Goal: Task Accomplishment & Management: Complete application form

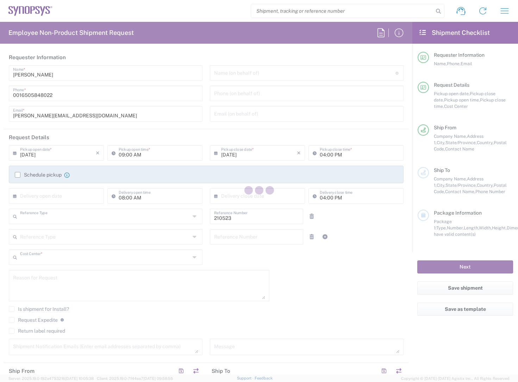
type input "Department"
type input "US01, WWS, Admin 210523"
type input "[US_STATE]"
type input "[GEOGRAPHIC_DATA]"
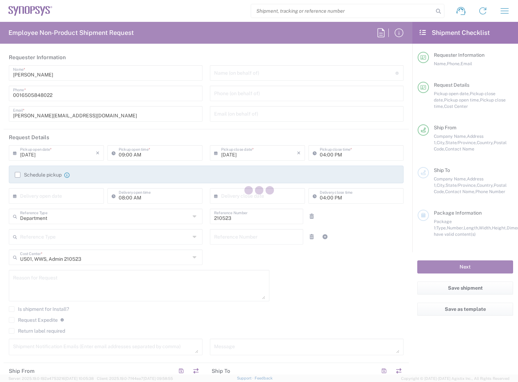
type input "Delivered at Place"
type input "Headquarters USSV"
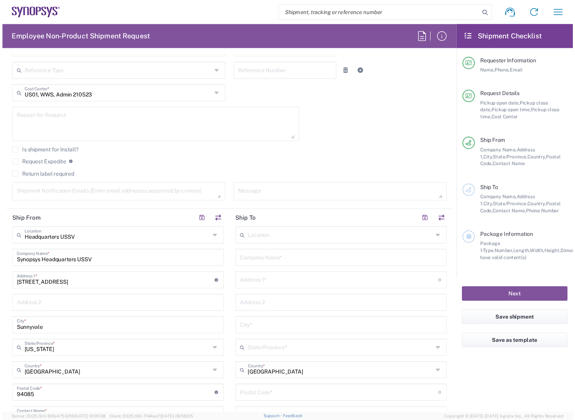
scroll to position [176, 0]
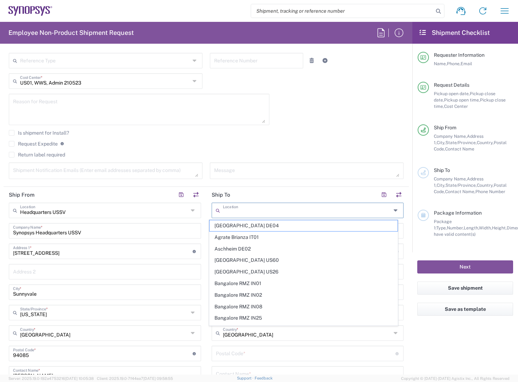
click at [252, 212] on input "text" at bounding box center [307, 210] width 168 height 12
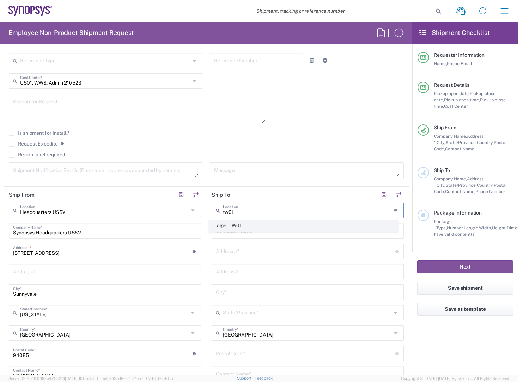
click at [238, 225] on span "Taipei TW01" at bounding box center [304, 225] width 188 height 11
type input "Taipei TW01"
type input "Synopsys [GEOGRAPHIC_DATA]"
type input "Rm3108 [STREET_ADDRESS]"
type input "[GEOGRAPHIC_DATA]"
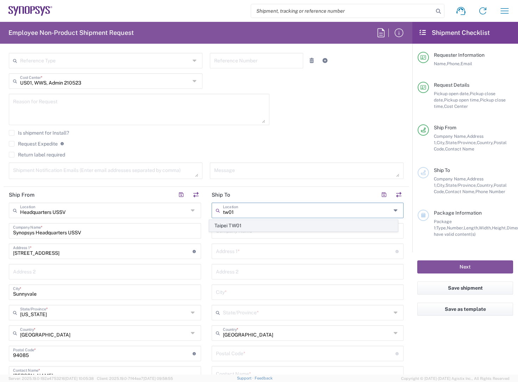
type input "[GEOGRAPHIC_DATA]"
type input "110"
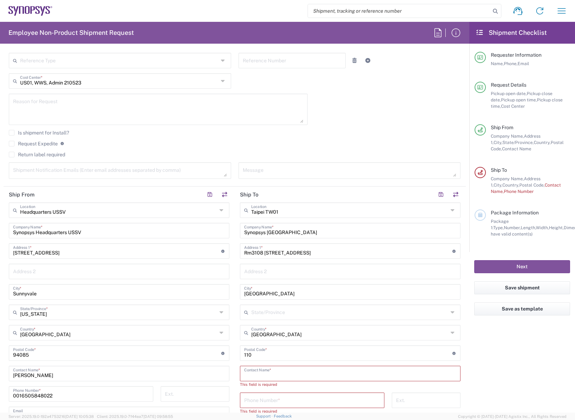
click at [270, 376] on input "text" at bounding box center [350, 373] width 212 height 12
type input "[PERSON_NAME]"
click at [273, 382] on input "tel" at bounding box center [312, 394] width 136 height 12
click at [254, 382] on input "tel" at bounding box center [312, 394] width 136 height 12
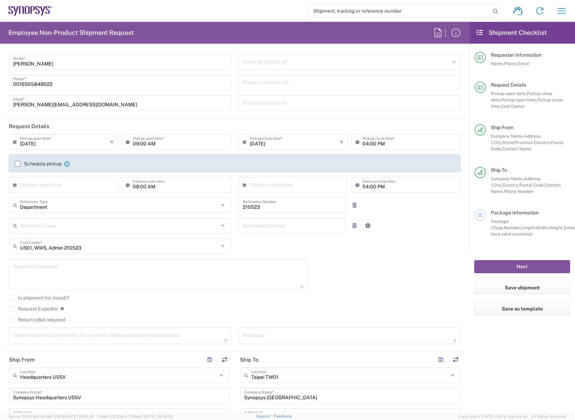
scroll to position [0, 0]
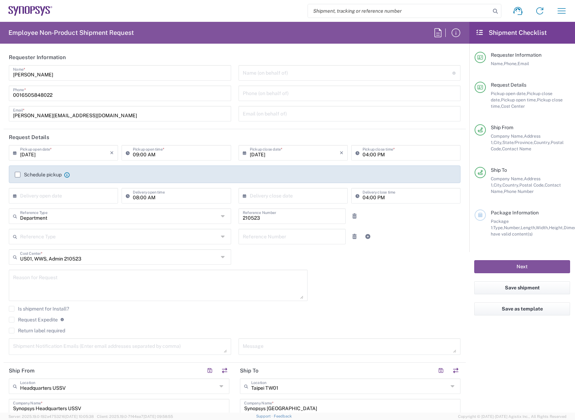
type input "886237255959"
click at [70, 196] on input "text" at bounding box center [65, 195] width 90 height 12
click at [84, 251] on span "19" at bounding box center [85, 250] width 10 height 10
type input "[DATE]"
click at [291, 198] on input "text" at bounding box center [295, 195] width 90 height 12
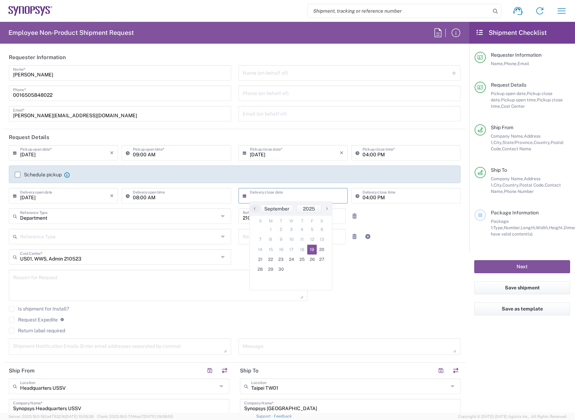
click at [313, 252] on span "19" at bounding box center [312, 250] width 10 height 10
type input "[DATE]"
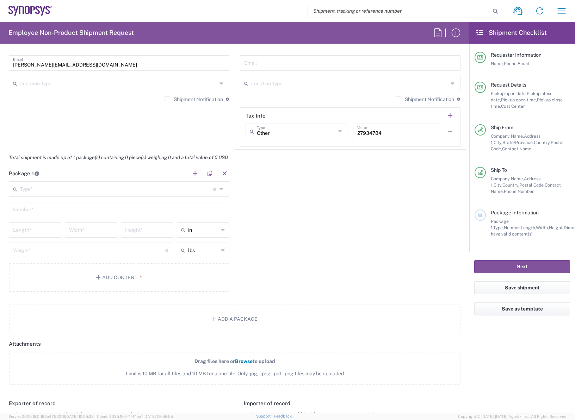
scroll to position [529, 0]
click at [42, 189] on input "text" at bounding box center [116, 188] width 193 height 12
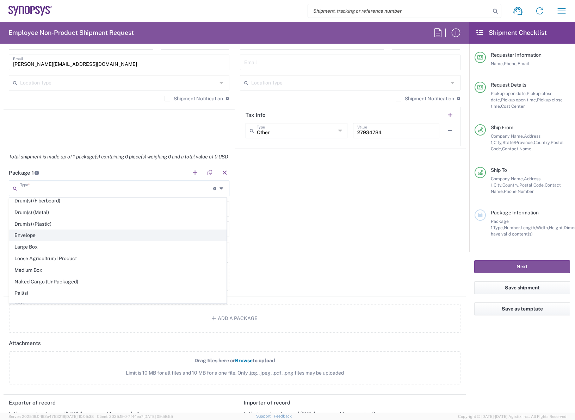
click at [35, 237] on span "Envelope" at bounding box center [118, 235] width 217 height 11
type input "Envelope"
type input "1"
type input "9.5"
type input "12.5"
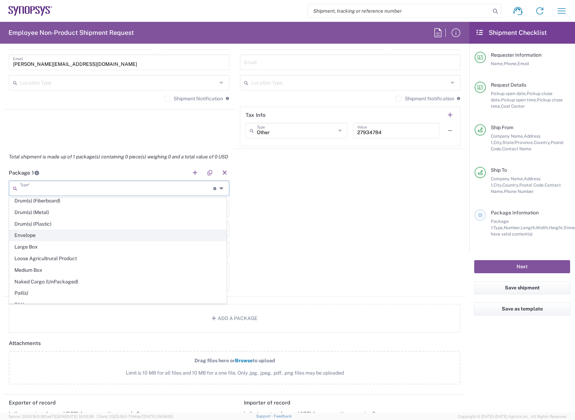
type input "0.25"
type input "1"
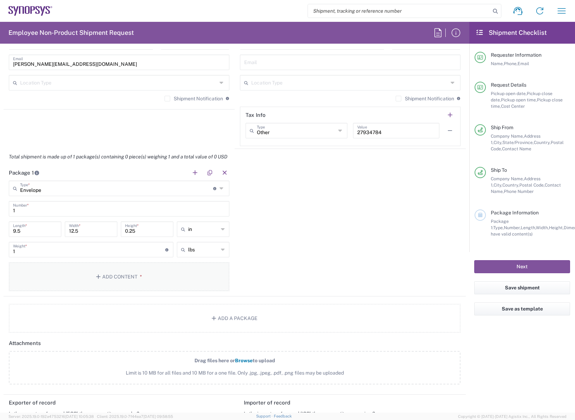
click at [105, 280] on button "Add Content *" at bounding box center [119, 277] width 221 height 29
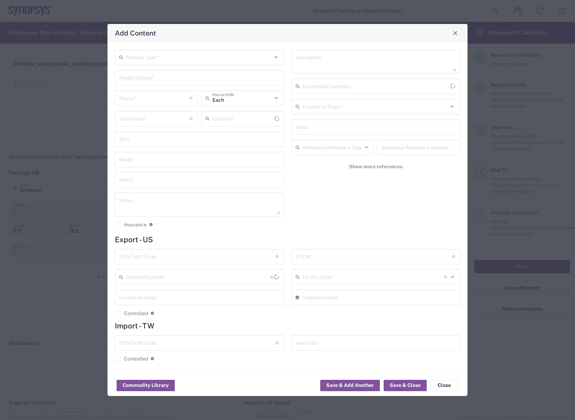
type input "US Dollar"
click at [136, 57] on input "text" at bounding box center [199, 57] width 146 height 12
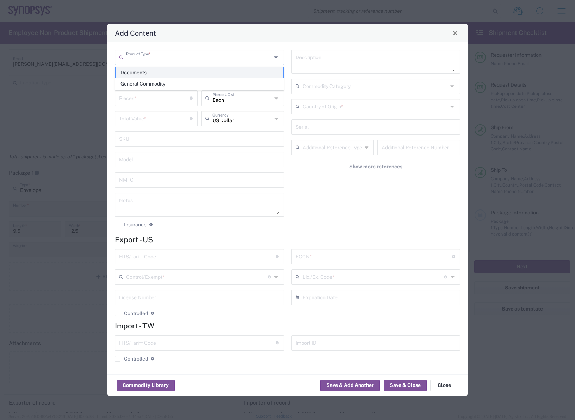
click at [148, 73] on span "Documents" at bounding box center [200, 72] width 168 height 11
type input "Documents"
type input "1"
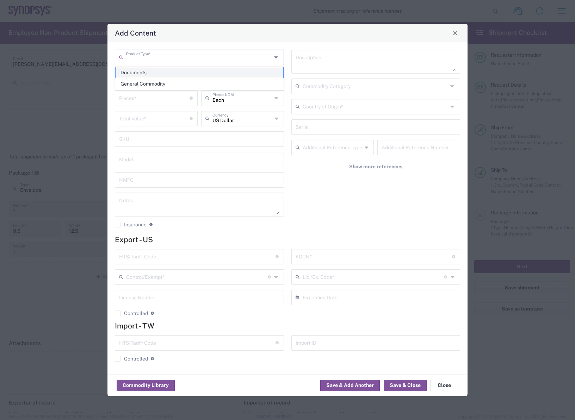
type textarea "Documents"
type input "[GEOGRAPHIC_DATA]"
type input "0000.00.0000"
type input "FTR Exemption"
type input "0000"
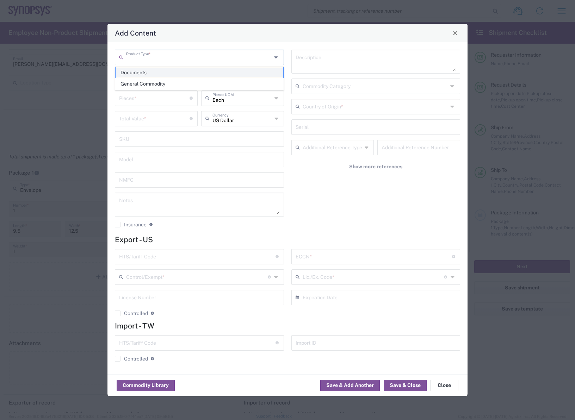
type input "0000.00.0000"
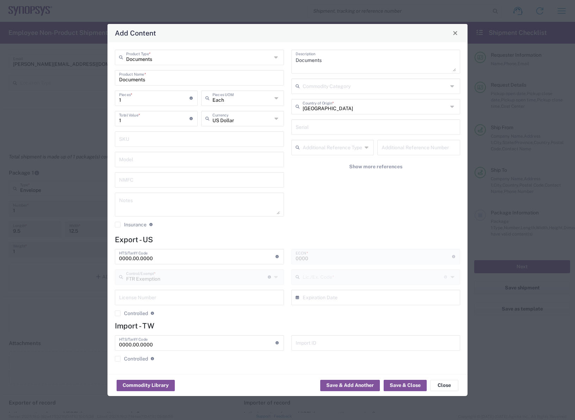
type input "30.37(a)"
click at [403, 382] on button "Save & Close" at bounding box center [405, 385] width 43 height 11
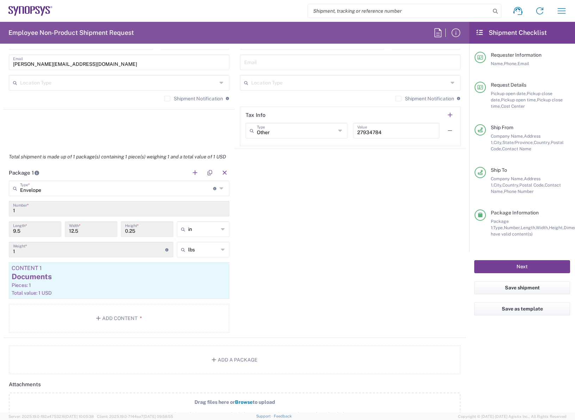
click at [518, 267] on button "Next" at bounding box center [522, 266] width 96 height 13
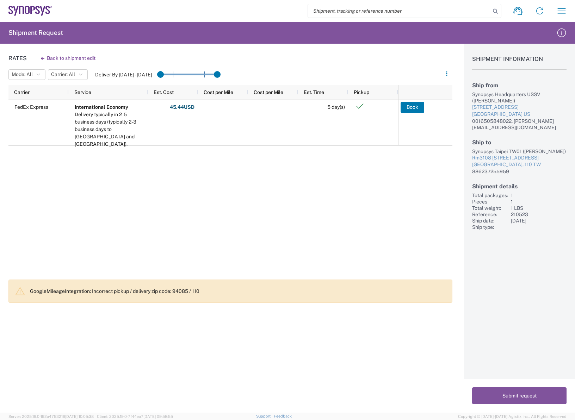
click at [206, 242] on div "FedEx Express International Economy Delivery typically in 2-5 business days (ty…" at bounding box center [203, 187] width 390 height 175
click at [518, 382] on button "Submit request" at bounding box center [519, 396] width 94 height 17
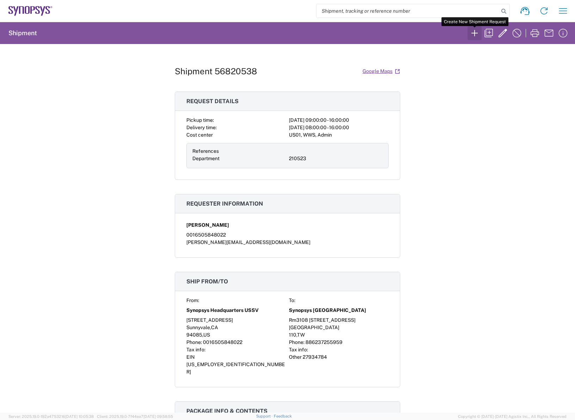
click at [472, 33] on icon "button" at bounding box center [474, 33] width 6 height 6
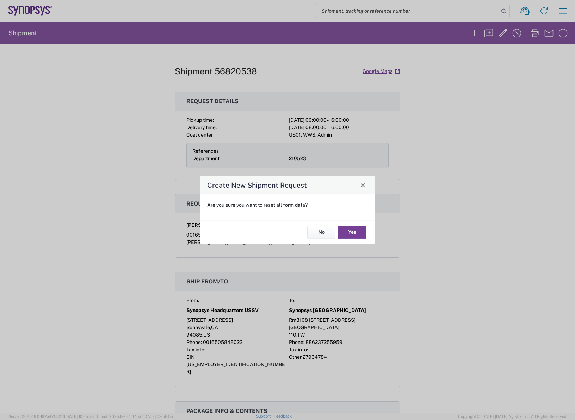
click at [353, 233] on button "Yes" at bounding box center [352, 232] width 28 height 13
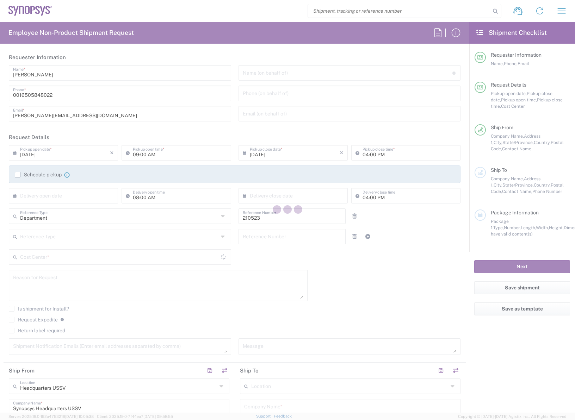
type input "US01, WWS, Admin 210523"
type input "[US_STATE]"
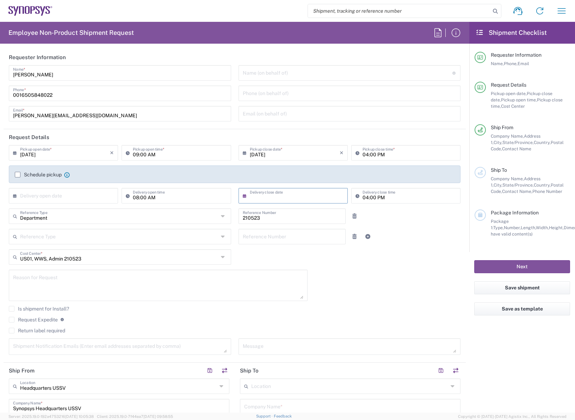
click at [293, 190] on input "text" at bounding box center [295, 195] width 90 height 12
click at [105, 198] on input "text" at bounding box center [65, 195] width 90 height 12
click at [87, 249] on span "19" at bounding box center [85, 250] width 10 height 10
type input "[DATE]"
click at [309, 191] on input "text" at bounding box center [295, 195] width 90 height 12
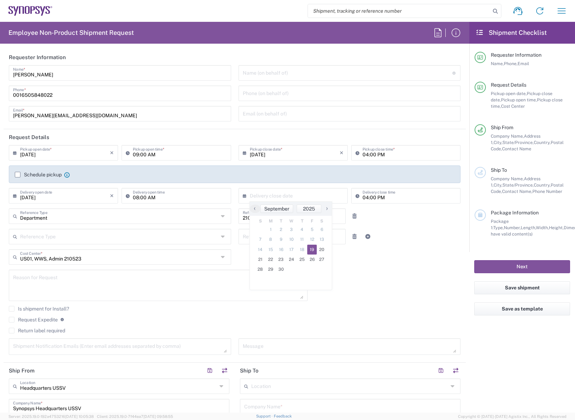
click at [316, 252] on span "19" at bounding box center [312, 250] width 10 height 10
type input "[DATE]"
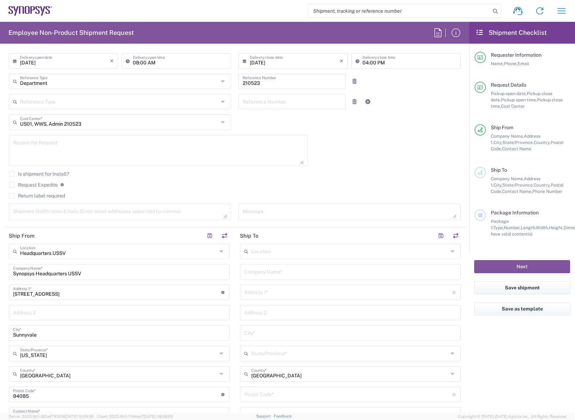
scroll to position [141, 0]
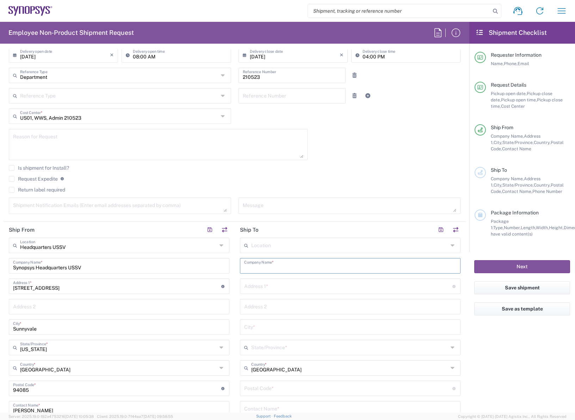
click at [276, 268] on input "text" at bounding box center [350, 265] width 212 height 12
type input "[PERSON_NAME]"
click at [269, 290] on input "text" at bounding box center [348, 286] width 208 height 12
type input "[STREET_ADDRESS]"
click at [261, 326] on input "text" at bounding box center [350, 327] width 212 height 12
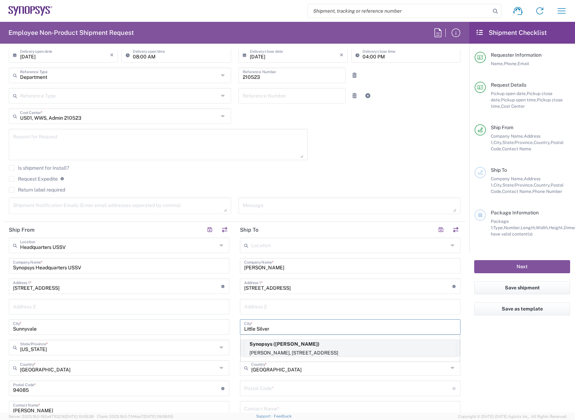
type input "Little Silver"
click at [291, 352] on p "[PERSON_NAME], [STREET_ADDRESS]" at bounding box center [350, 353] width 211 height 9
type input "Synopsys"
type input "[PERSON_NAME]"
type input "[STREET_ADDRESS]"
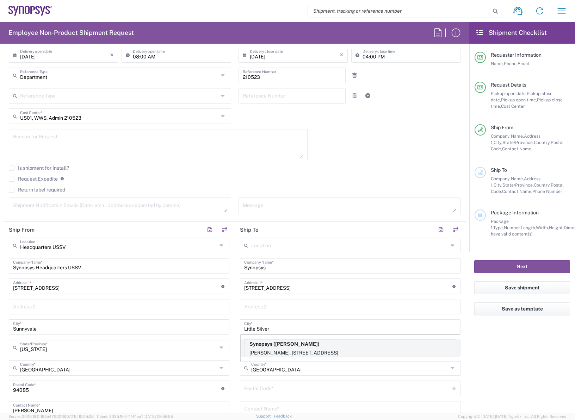
type input "[US_STATE]"
type input "07739"
type input "[PERSON_NAME]"
type input "7329159434"
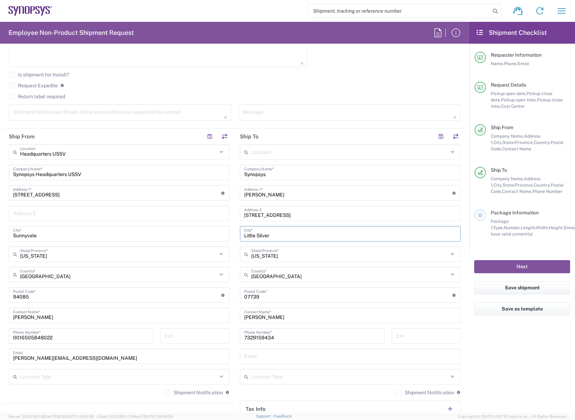
scroll to position [247, 0]
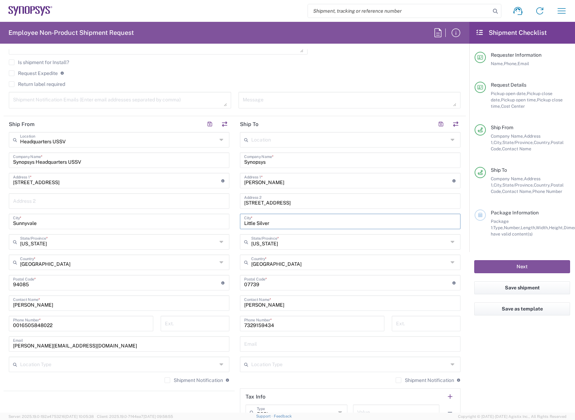
click at [258, 342] on input "text" at bounding box center [350, 344] width 212 height 12
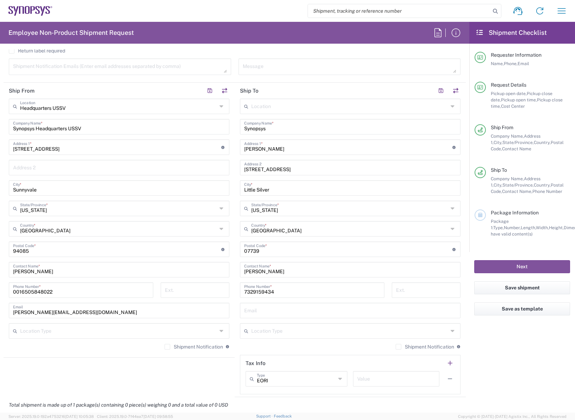
scroll to position [317, 0]
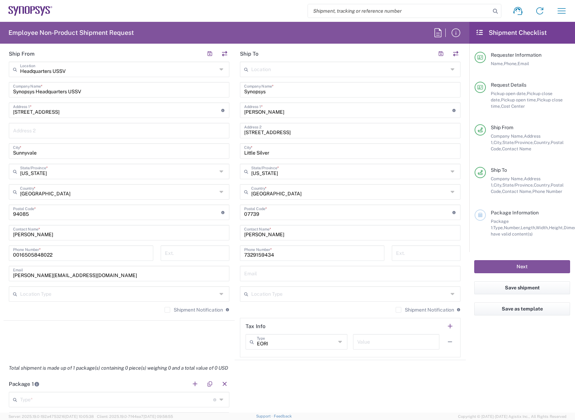
click at [254, 276] on input "text" at bounding box center [350, 273] width 212 height 12
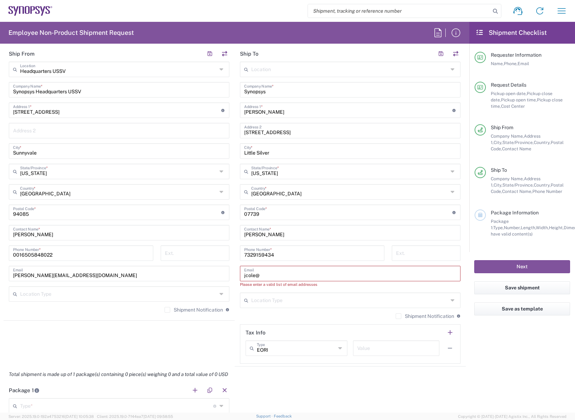
type input "[EMAIL_ADDRESS][DOMAIN_NAME]"
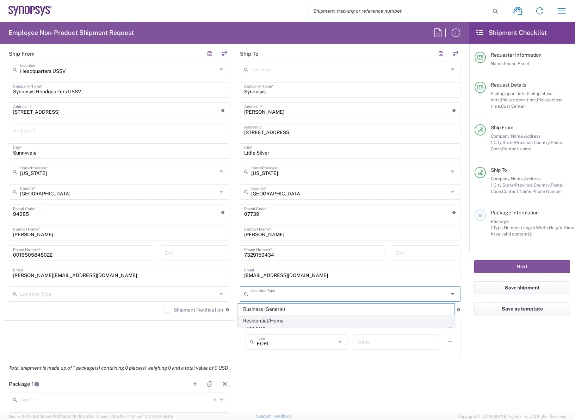
click at [278, 318] on span "Residential/Home" at bounding box center [346, 321] width 217 height 11
type input "Residential/Home"
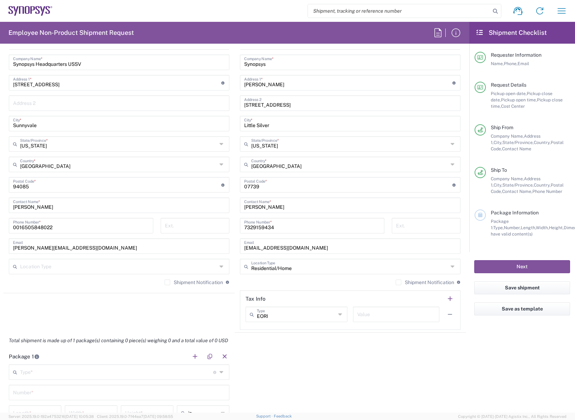
scroll to position [388, 0]
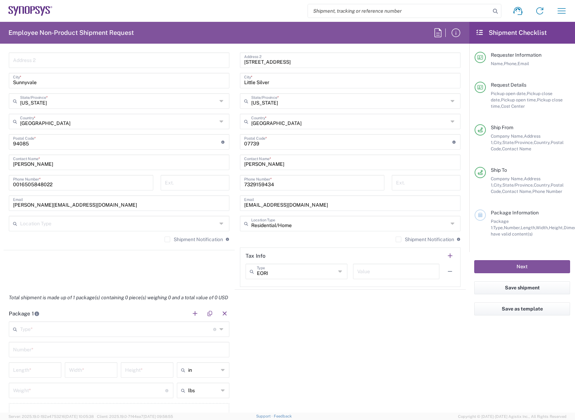
click at [175, 327] on input "text" at bounding box center [116, 329] width 193 height 12
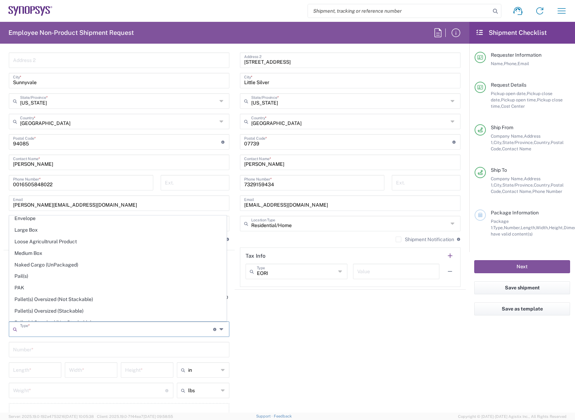
scroll to position [211, 0]
click at [31, 221] on span "Envelope" at bounding box center [118, 217] width 217 height 11
type input "Envelope"
type input "1"
type input "9.5"
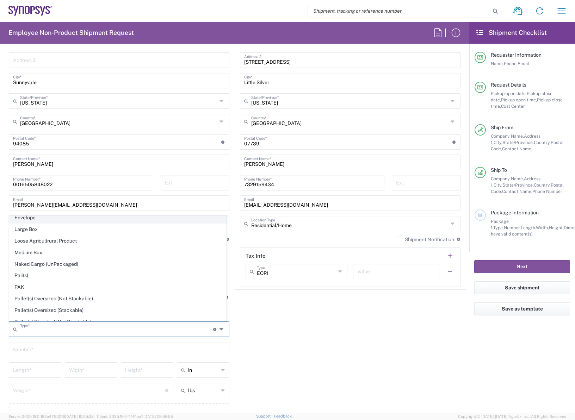
type input "12.5"
type input "0.25"
type input "1"
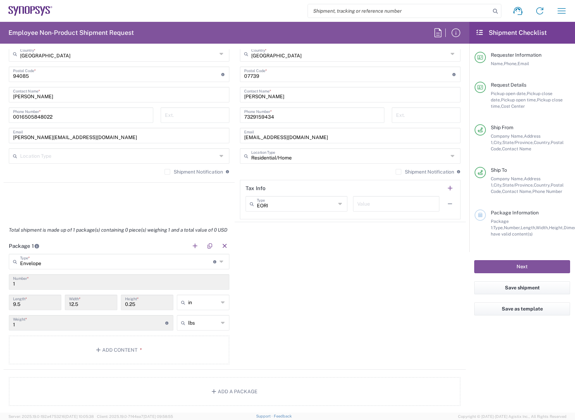
scroll to position [458, 0]
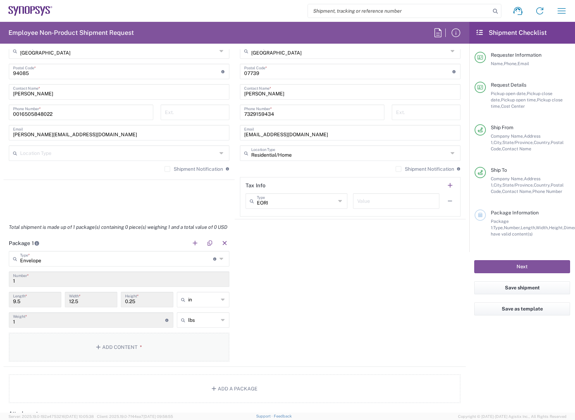
click at [106, 349] on button "Add Content *" at bounding box center [119, 347] width 221 height 29
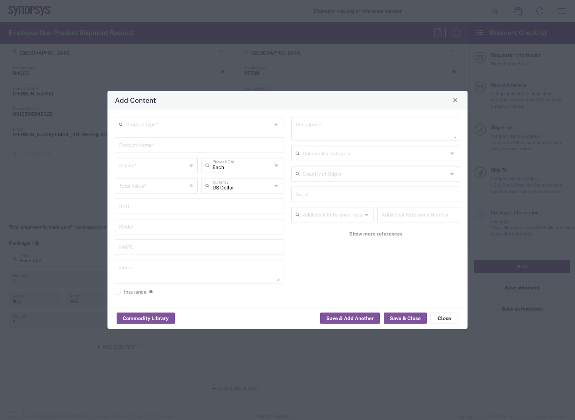
click at [272, 123] on div "Product Type *" at bounding box center [199, 125] width 169 height 16
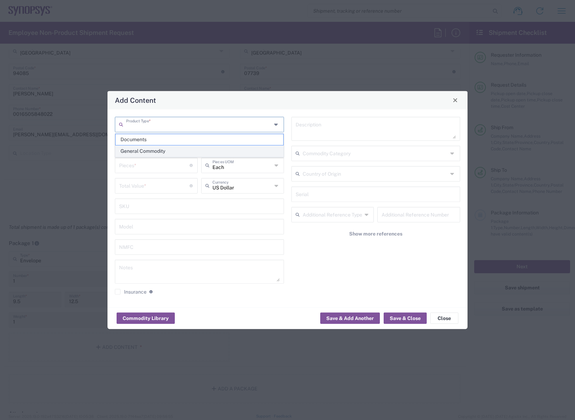
click at [152, 149] on span "General Commodity" at bounding box center [200, 151] width 168 height 11
type input "General Commodity"
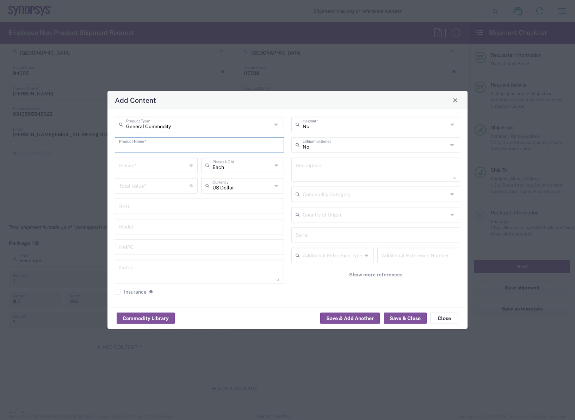
click at [237, 149] on input "text" at bounding box center [199, 144] width 161 height 12
type input "P"
type input "SNPS branded polo shirt"
click at [253, 302] on div "General Commodity Product Type * SNPS branded polo shirt Product Name * Pieces …" at bounding box center [287, 208] width 360 height 198
click at [169, 165] on input "number" at bounding box center [154, 165] width 70 height 12
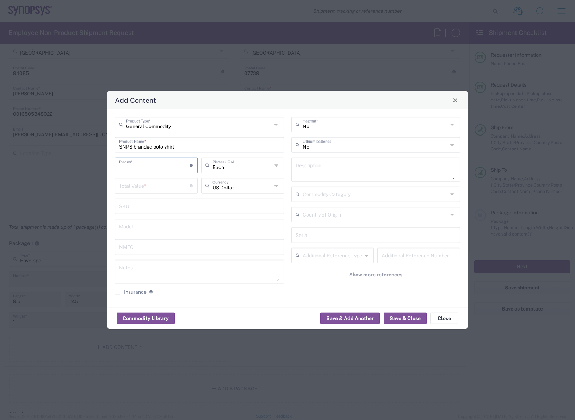
type input "1"
click at [184, 188] on input "number" at bounding box center [154, 185] width 70 height 12
type input "50"
click at [220, 316] on div "Commodity Library Save & Add Another Save & Close Close" at bounding box center [287, 318] width 360 height 22
click at [414, 319] on button "Save & Close" at bounding box center [405, 318] width 43 height 11
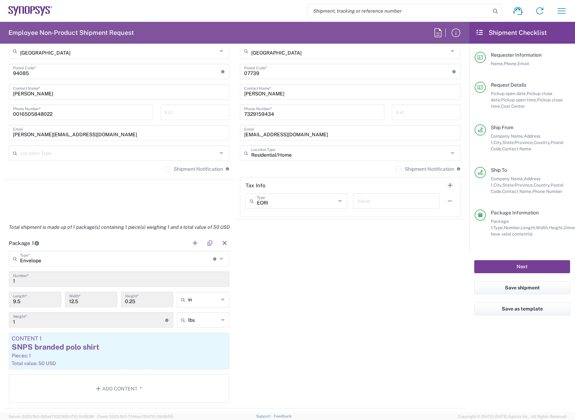
click at [518, 266] on button "Next" at bounding box center [522, 266] width 96 height 13
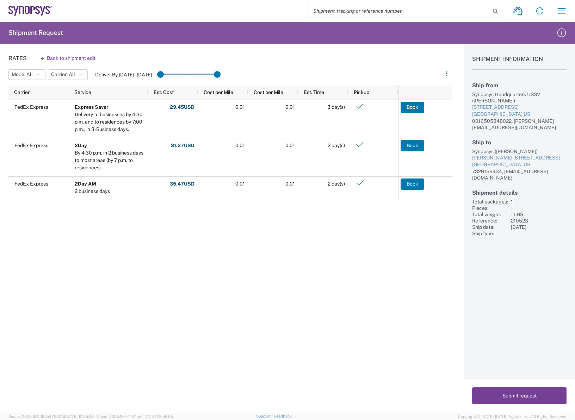
click at [518, 382] on button "Submit request" at bounding box center [519, 396] width 94 height 17
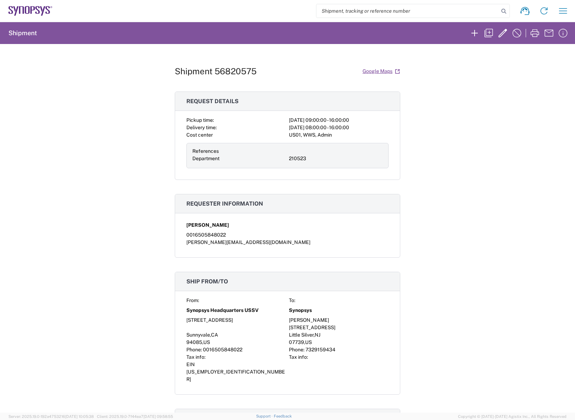
click at [488, 160] on div "Shipment 56820575 Google Maps Request details Pickup time: [DATE] 09:00:00 - 16…" at bounding box center [287, 228] width 575 height 369
